Goal: Task Accomplishment & Management: Manage account settings

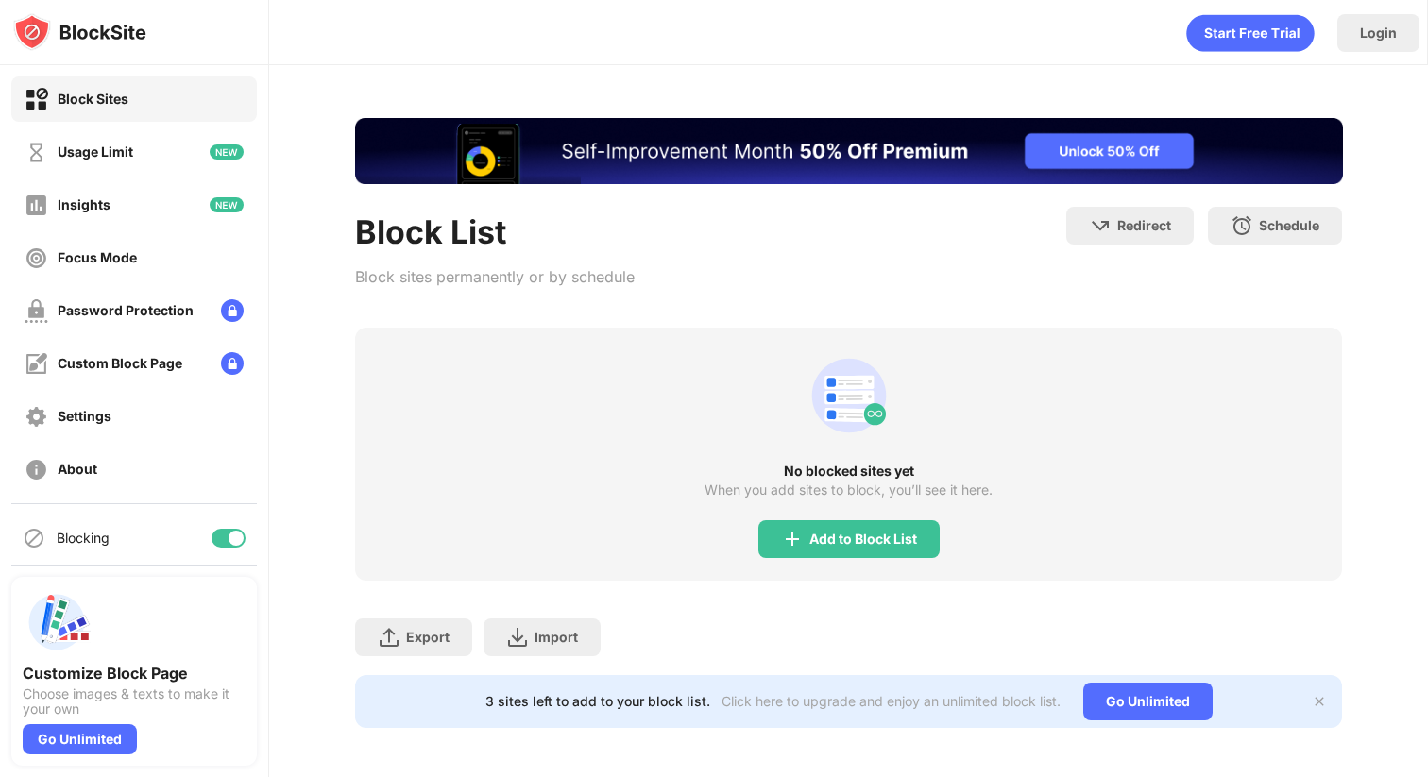
click at [900, 350] on div "No blocked sites yet When you add sites to block, you’ll see it here. Add to Bl…" at bounding box center [849, 454] width 988 height 253
click at [890, 520] on div "Add to Block List" at bounding box center [848, 539] width 181 height 38
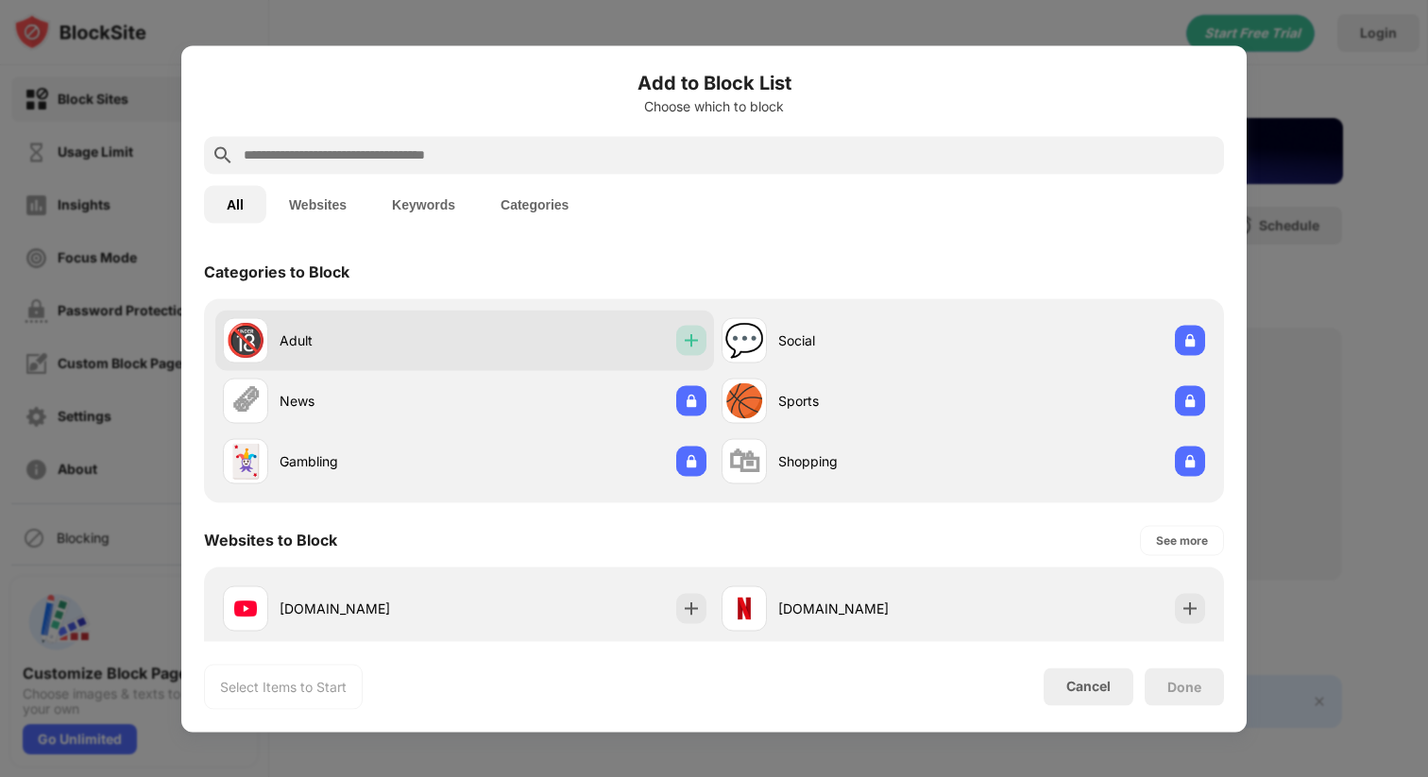
click at [676, 331] on div at bounding box center [691, 340] width 30 height 30
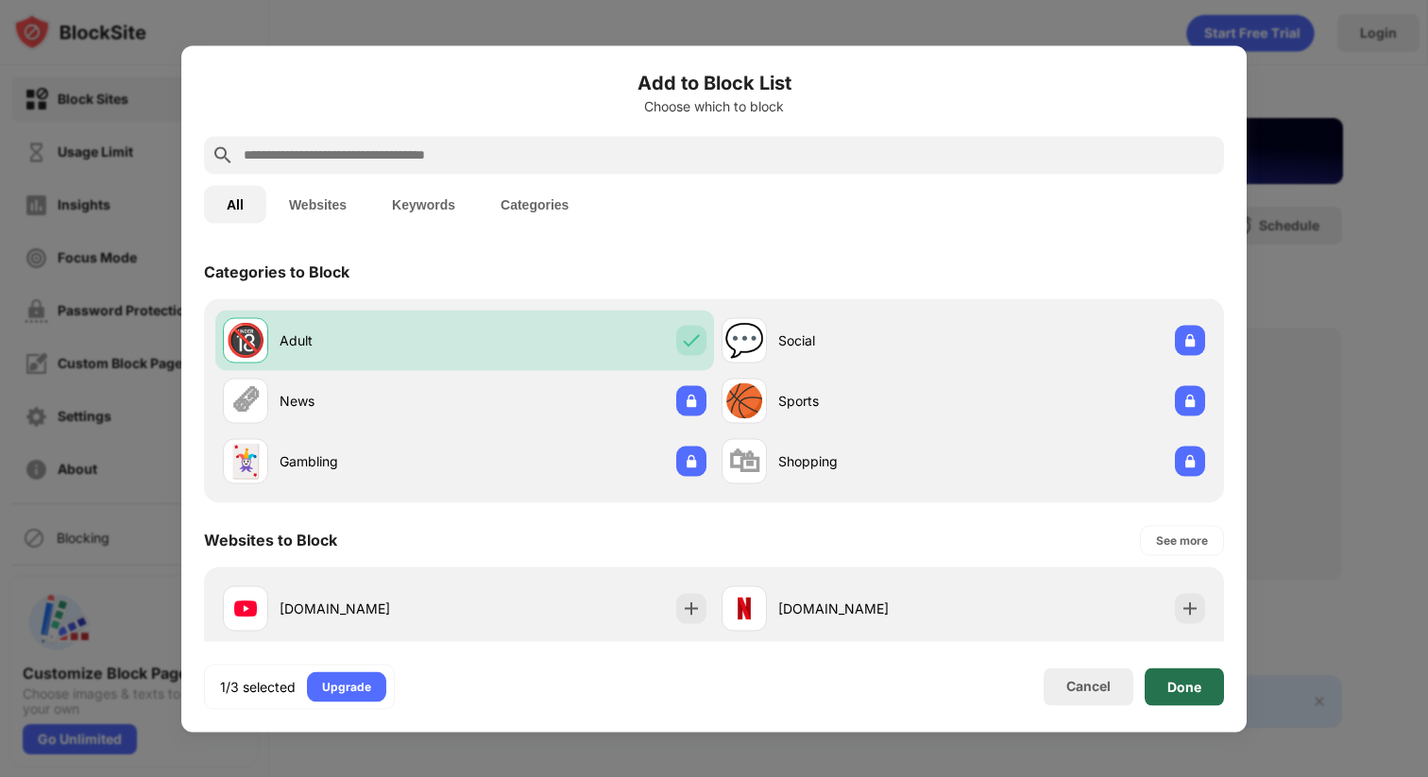
click at [1219, 688] on div "Done" at bounding box center [1184, 687] width 79 height 38
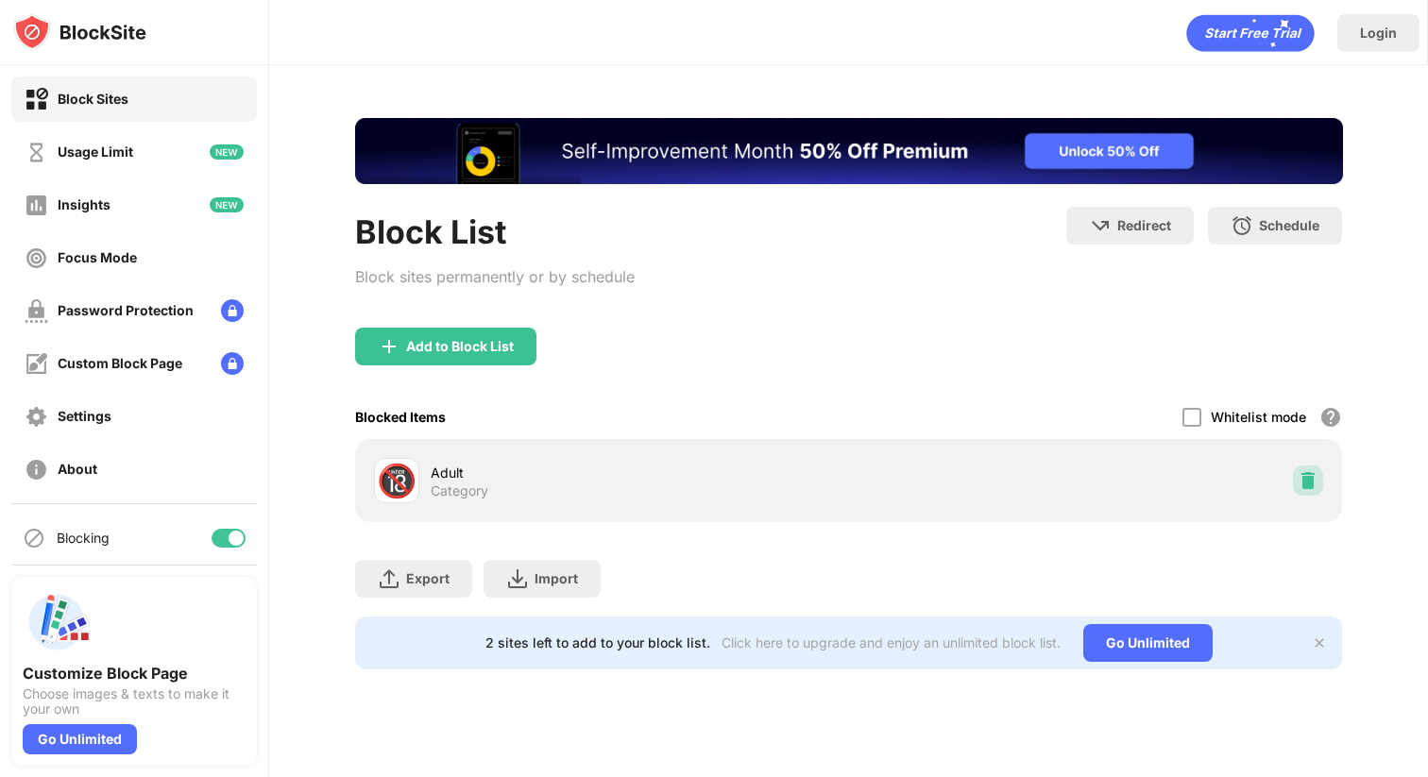
click at [1306, 470] on div at bounding box center [1308, 481] width 30 height 30
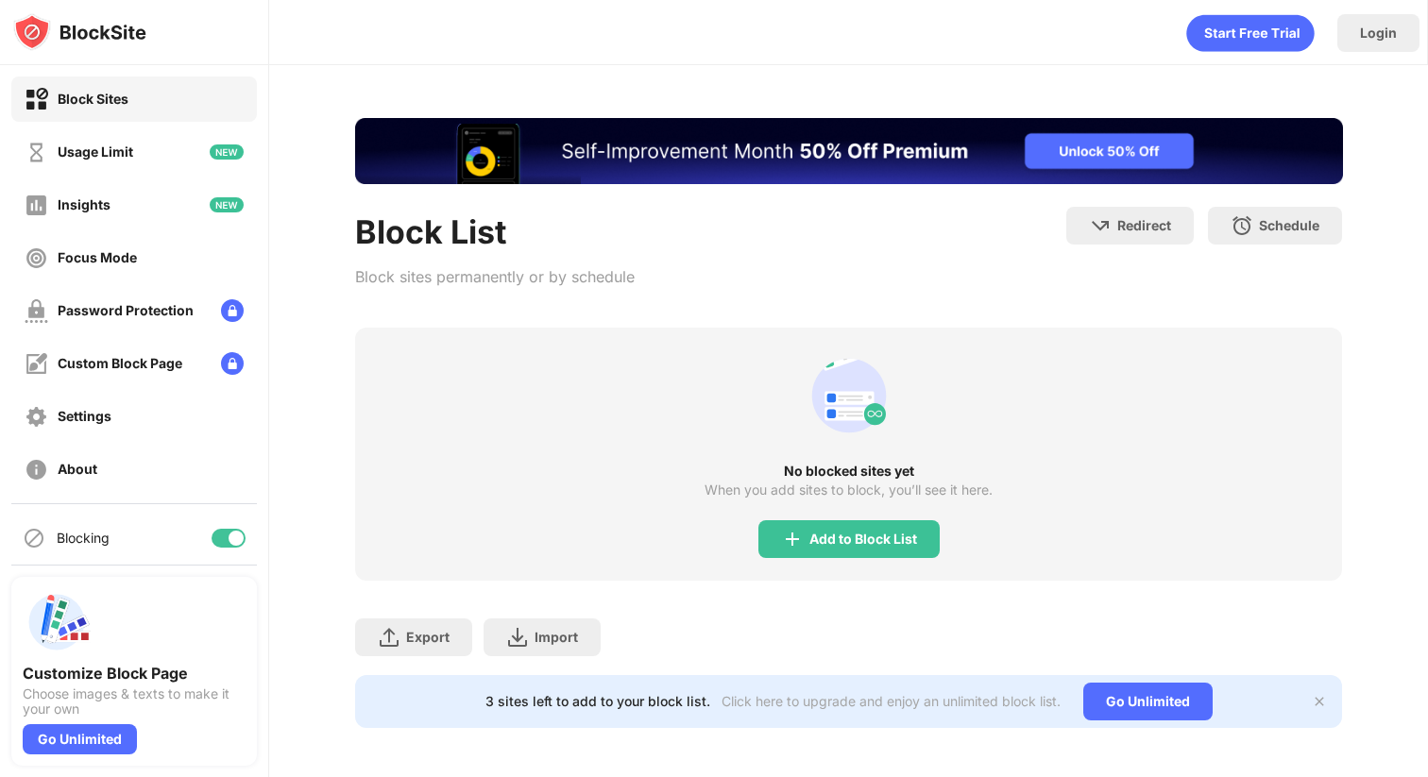
click at [927, 326] on div "Block List Block sites permanently or by schedule Redirect Choose a site to be …" at bounding box center [849, 267] width 988 height 121
click at [858, 506] on div "No blocked sites yet When you add sites to block, you’ll see it here. Add to Bl…" at bounding box center [849, 454] width 988 height 253
click at [825, 533] on div "Add to Block List" at bounding box center [863, 539] width 108 height 15
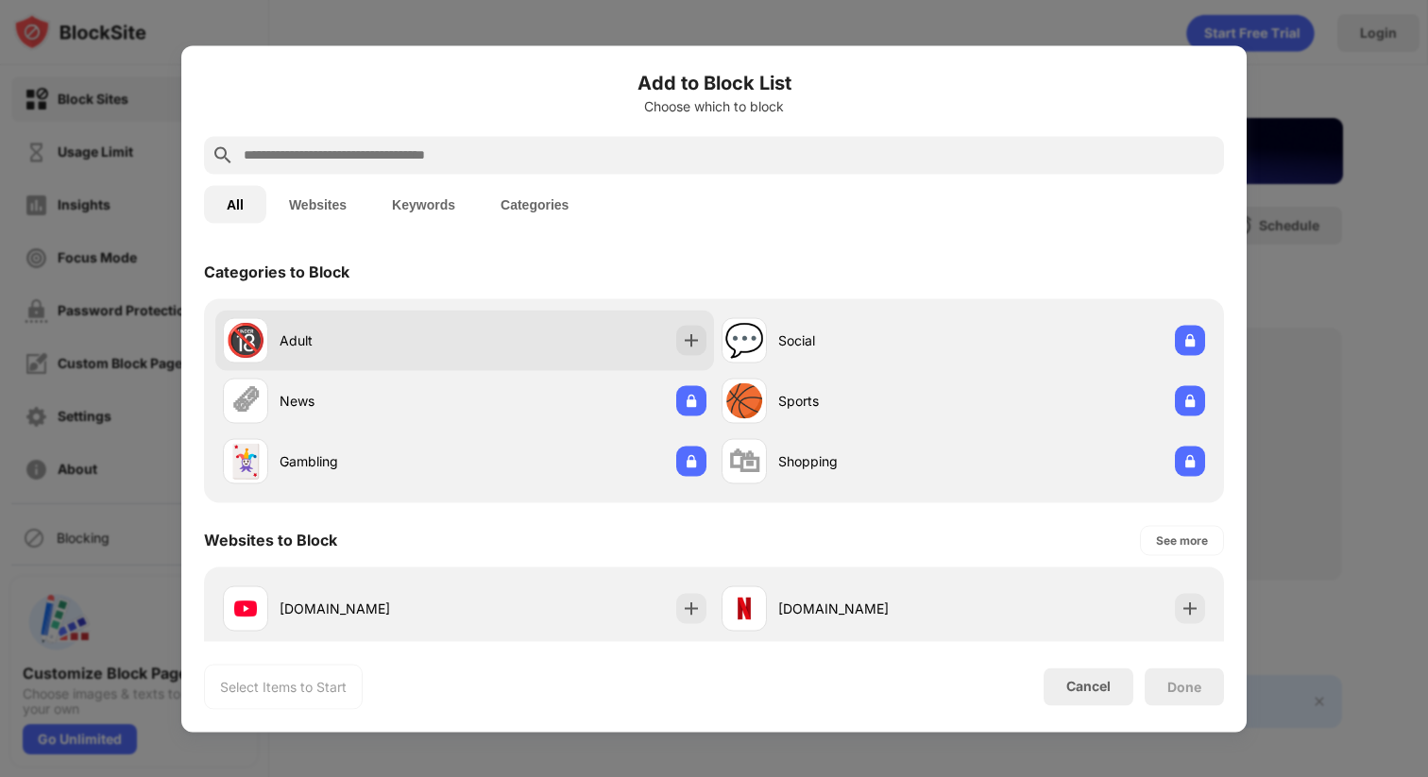
click at [666, 319] on div "🔞 Adult" at bounding box center [464, 340] width 499 height 60
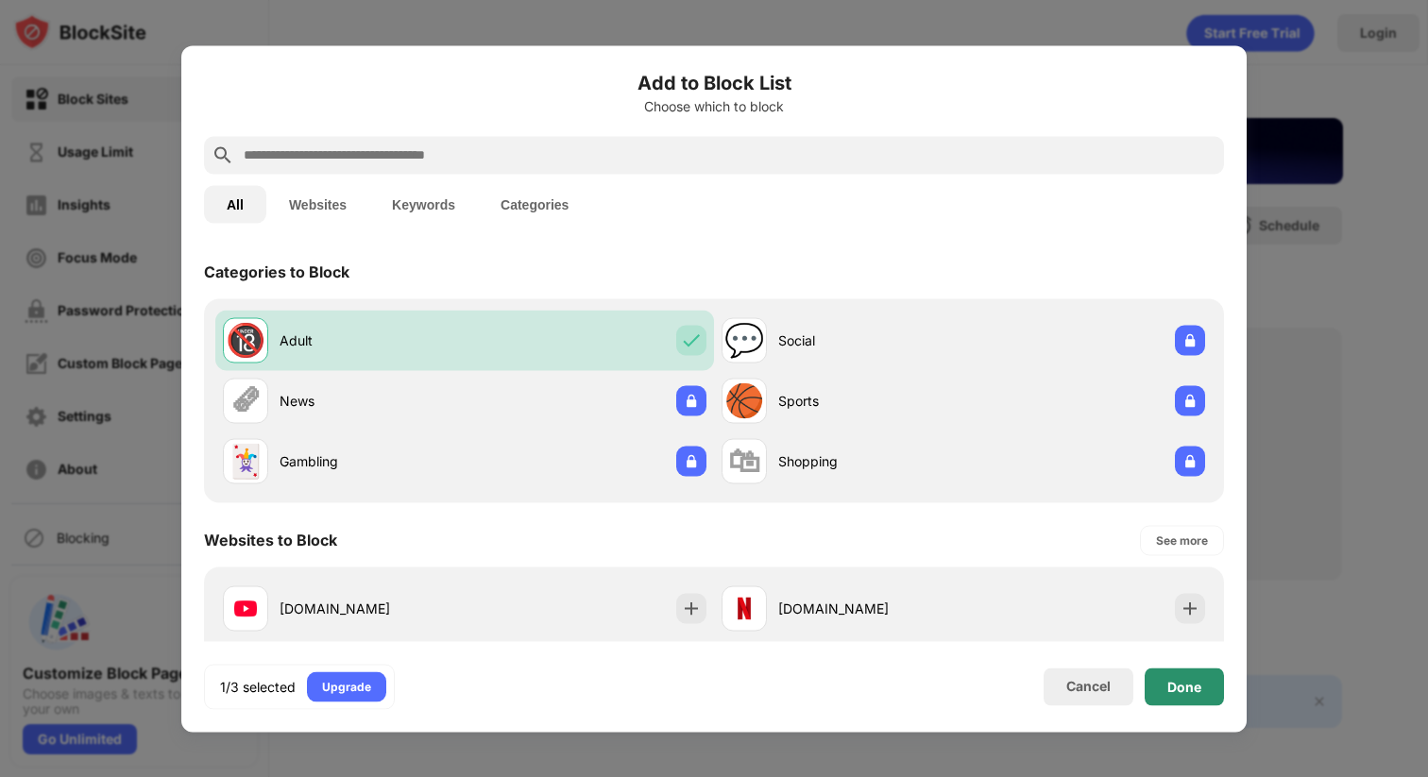
click at [1175, 699] on div "Done" at bounding box center [1184, 687] width 79 height 38
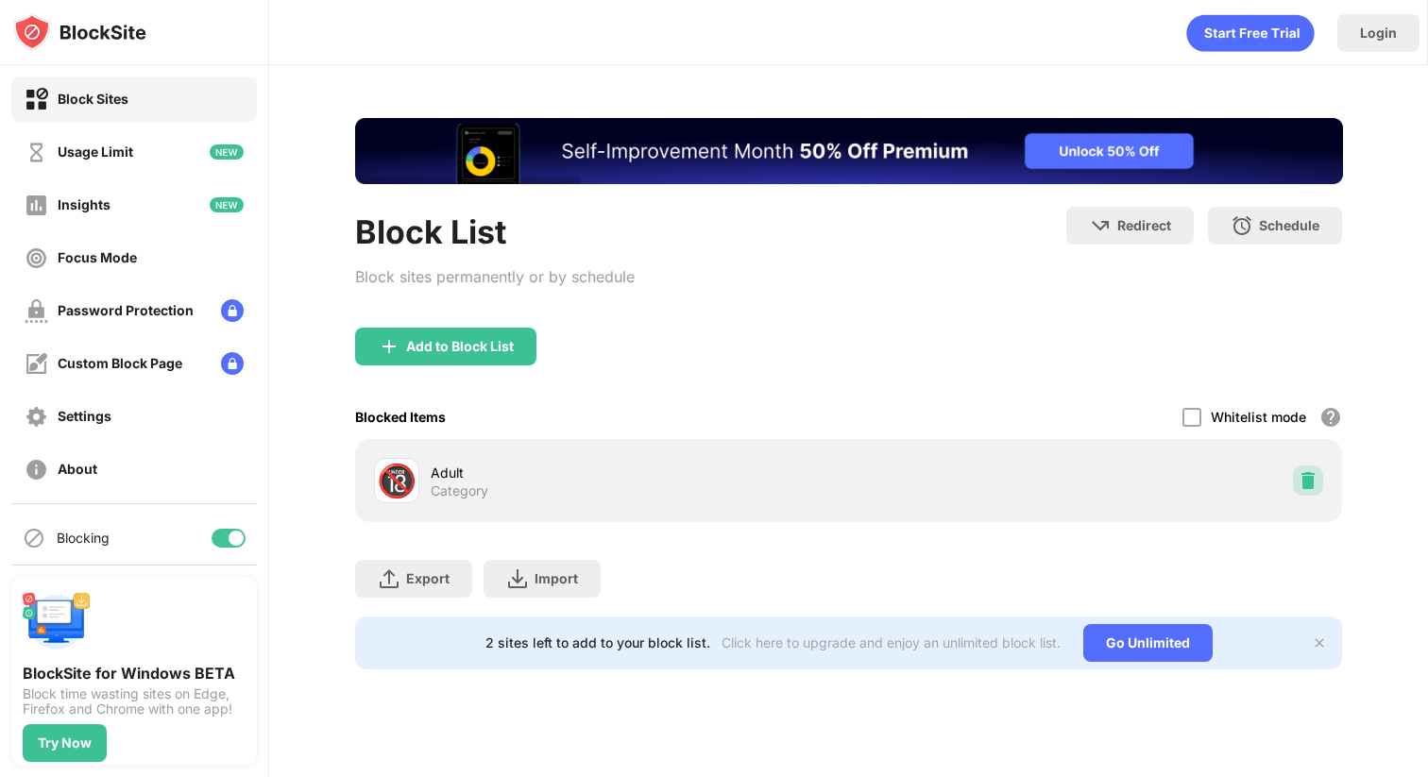
click at [1318, 476] on div at bounding box center [1308, 481] width 30 height 30
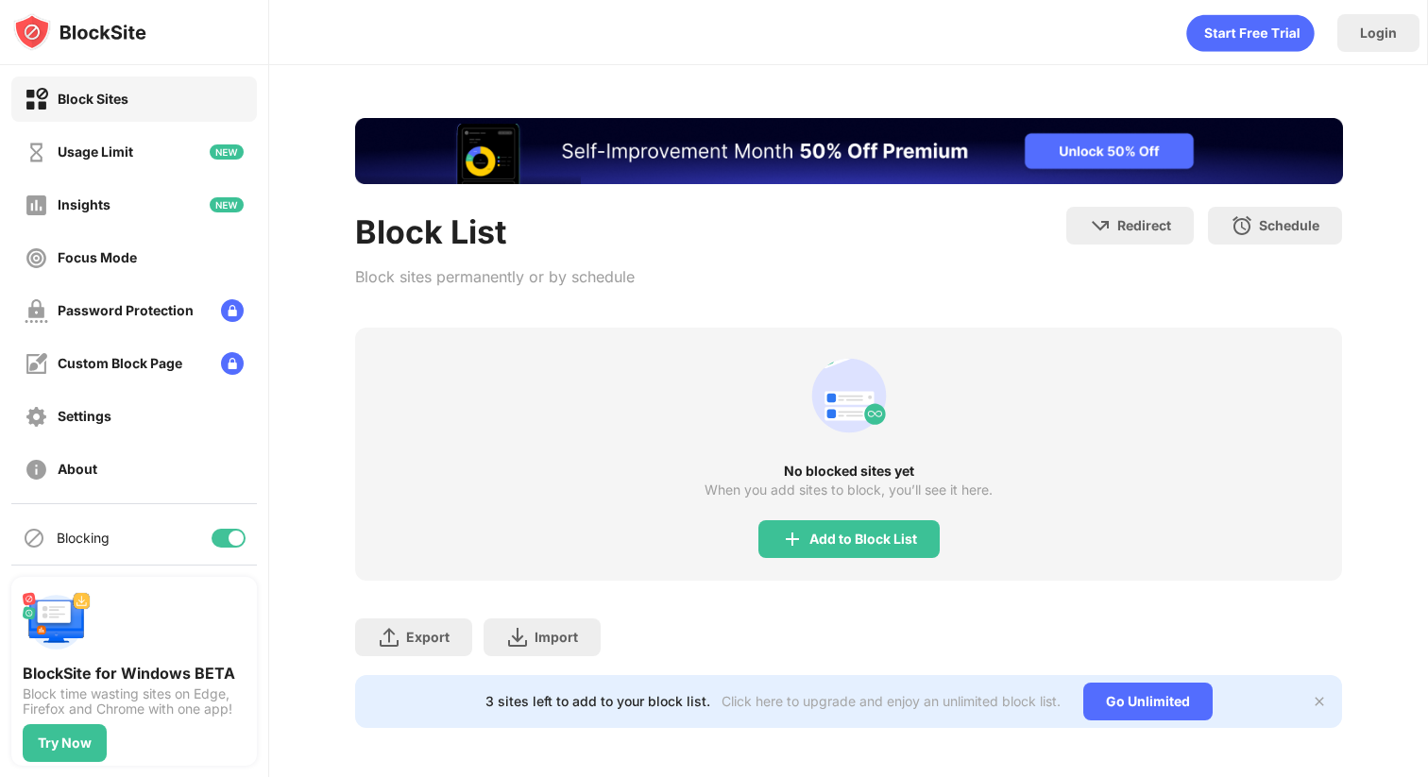
click at [953, 282] on div "Block List Block sites permanently or by schedule Redirect Choose a site to be …" at bounding box center [849, 267] width 988 height 121
click at [747, 519] on div "No blocked sites yet When you add sites to block, you’ll see it here. Add to Bl…" at bounding box center [849, 454] width 988 height 253
click at [782, 526] on div "Add to Block List" at bounding box center [848, 539] width 181 height 38
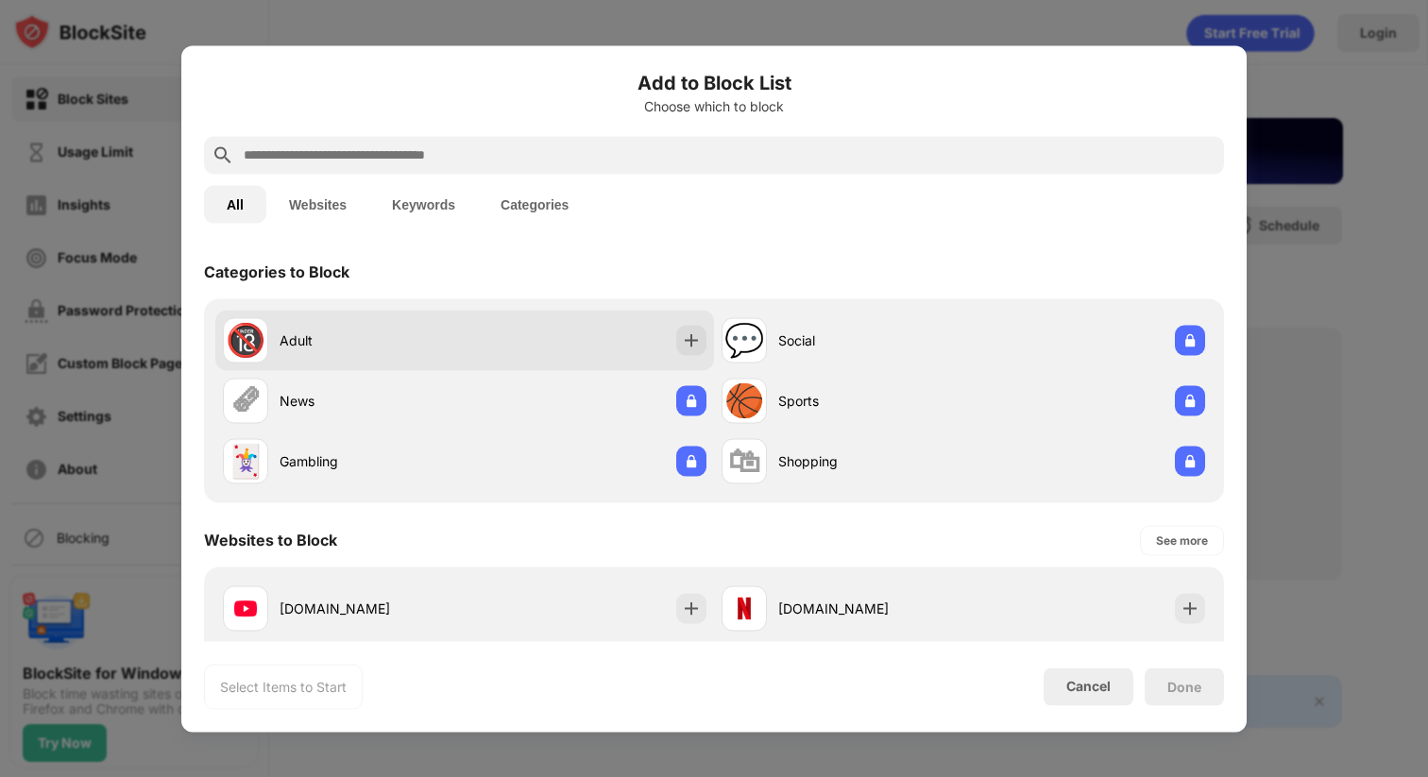
click at [678, 361] on div "🔞 Adult" at bounding box center [464, 340] width 499 height 60
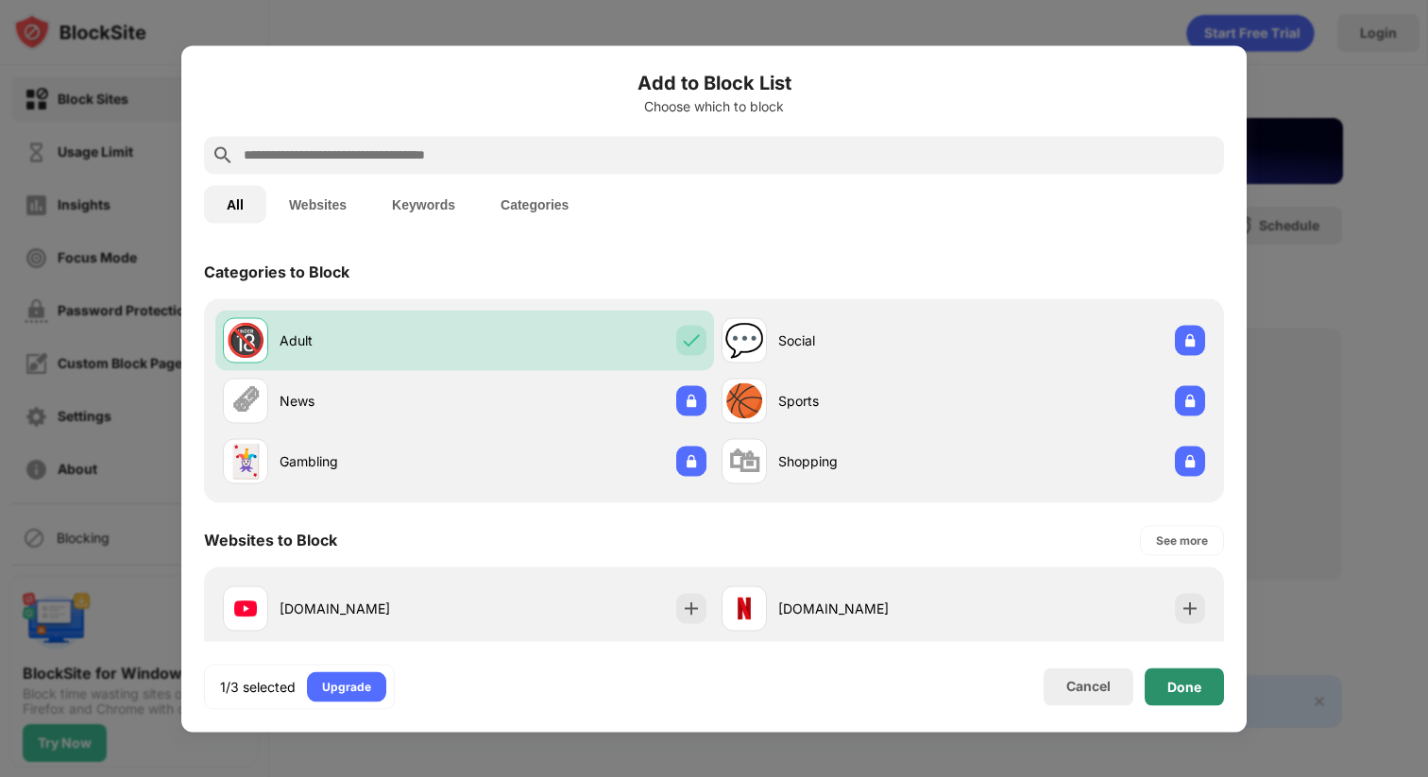
click at [1172, 672] on div "Done" at bounding box center [1184, 687] width 79 height 38
